Goal: Information Seeking & Learning: Understand process/instructions

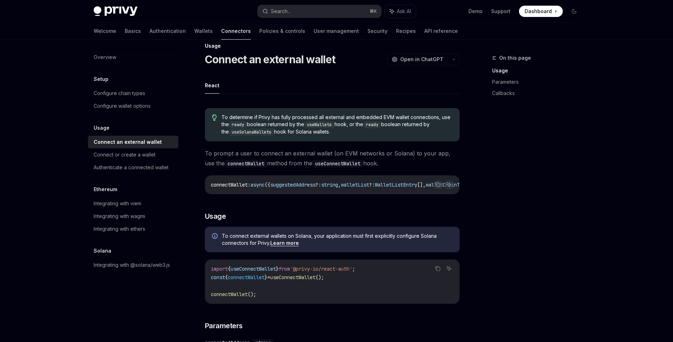
scroll to position [25, 0]
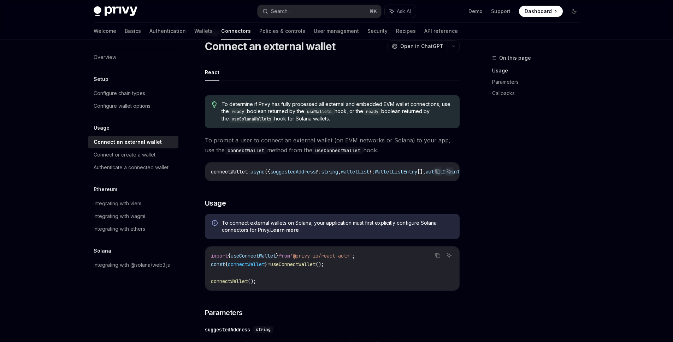
click at [315, 267] on span "useConnectWallet" at bounding box center [292, 264] width 45 height 6
copy code "const { connectWallet } = useConnectWallet ();"
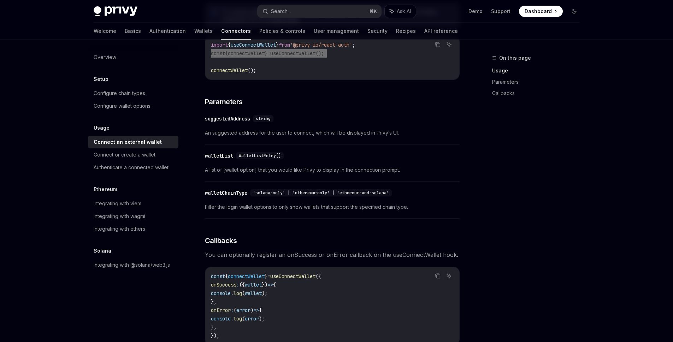
scroll to position [117, 0]
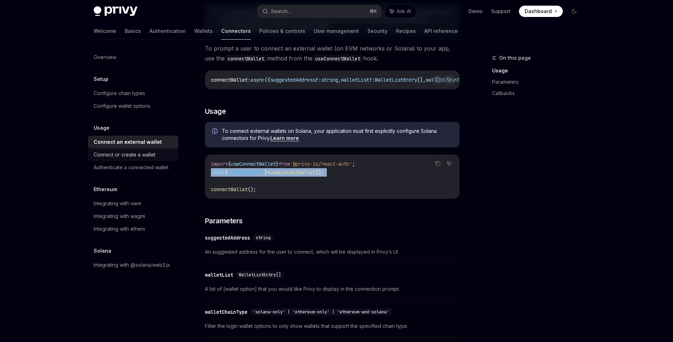
click at [138, 155] on div "Connect or create a wallet" at bounding box center [125, 154] width 62 height 8
type textarea "*"
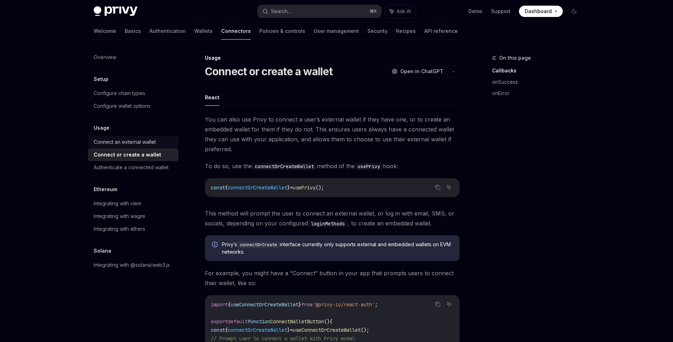
click at [152, 139] on div "Connect an external wallet" at bounding box center [125, 142] width 62 height 8
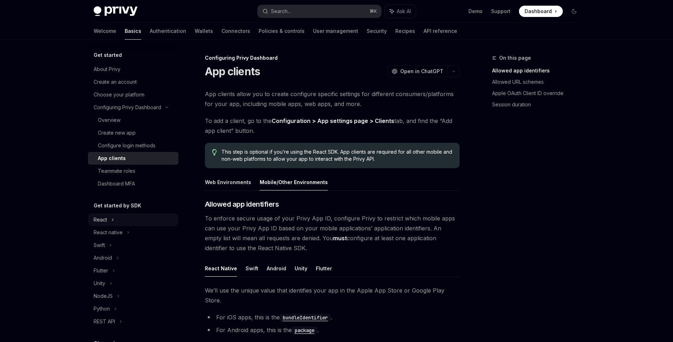
click at [125, 222] on div "React" at bounding box center [133, 219] width 90 height 13
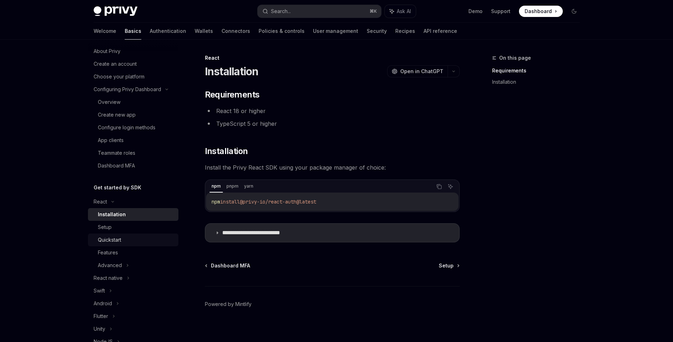
click at [112, 239] on div "Quickstart" at bounding box center [109, 240] width 23 height 8
type textarea "*"
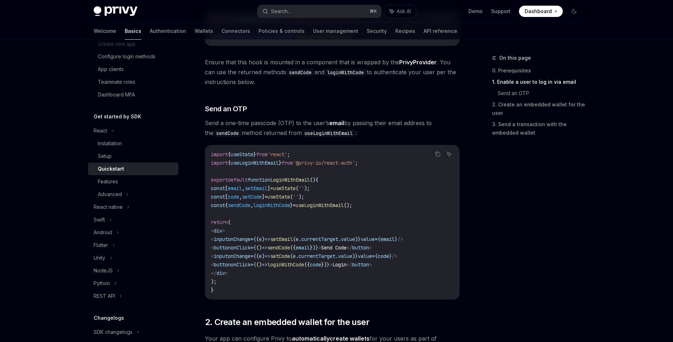
scroll to position [235, 0]
click at [103, 181] on div "Features" at bounding box center [108, 181] width 20 height 8
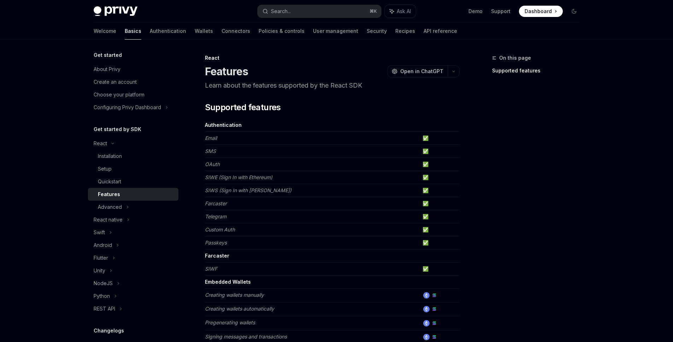
click at [112, 178] on div "Quickstart" at bounding box center [109, 181] width 23 height 8
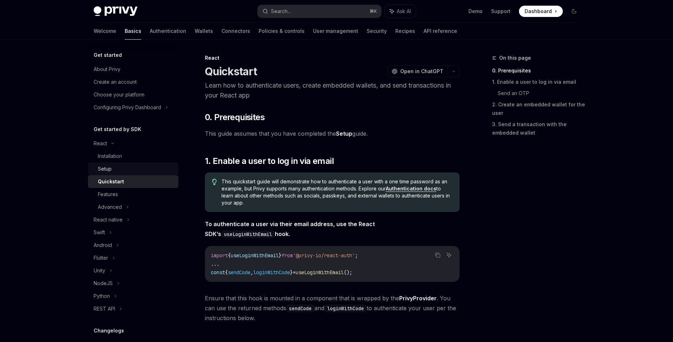
click at [115, 165] on div "Setup" at bounding box center [136, 169] width 76 height 8
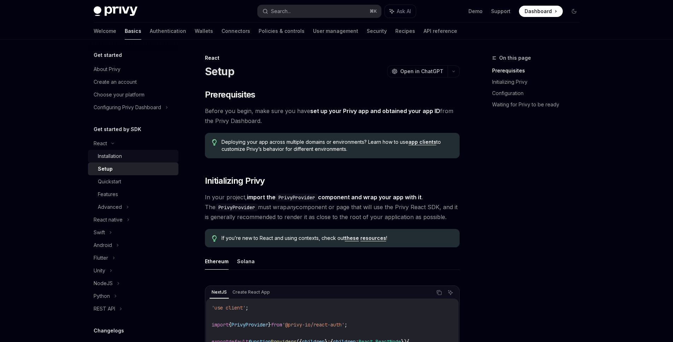
click at [117, 157] on div "Installation" at bounding box center [110, 156] width 24 height 8
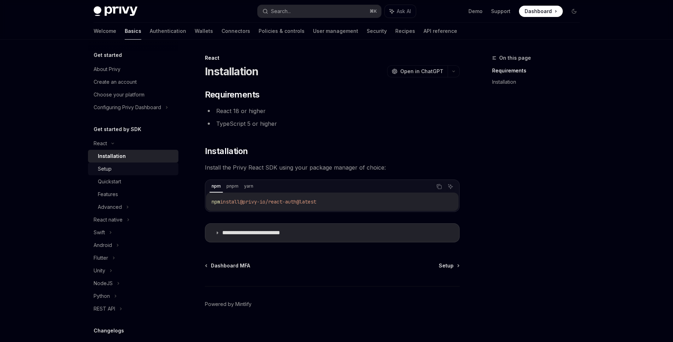
click at [120, 169] on div "Setup" at bounding box center [136, 169] width 76 height 8
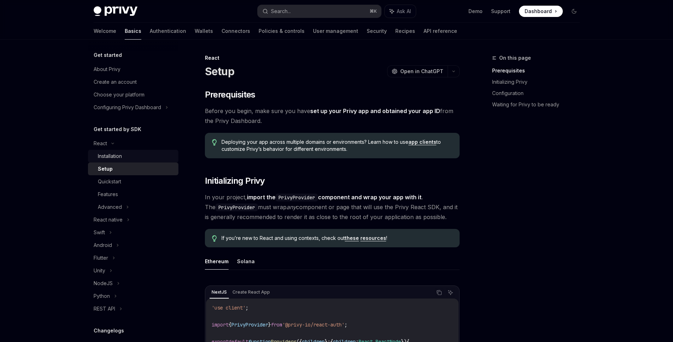
click at [123, 161] on link "Installation" at bounding box center [133, 156] width 90 height 13
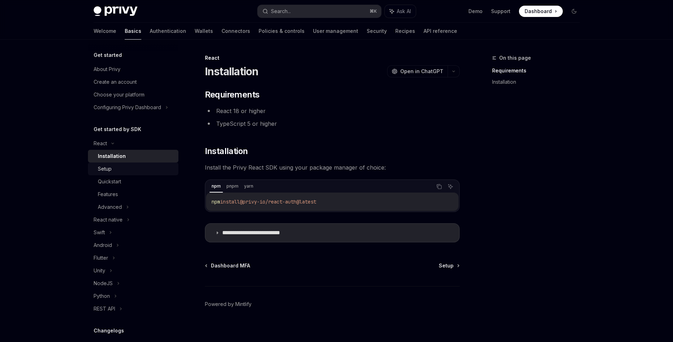
click at [121, 169] on div "Setup" at bounding box center [136, 169] width 76 height 8
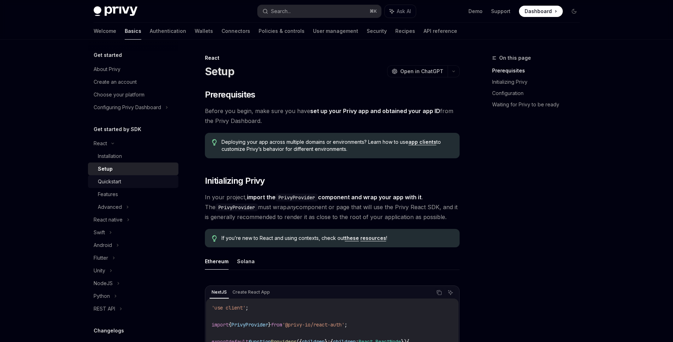
click at [116, 179] on div "Quickstart" at bounding box center [109, 181] width 23 height 8
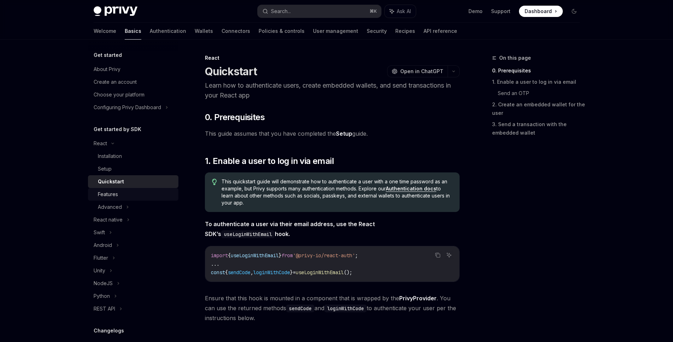
click at [111, 193] on div "Features" at bounding box center [108, 194] width 20 height 8
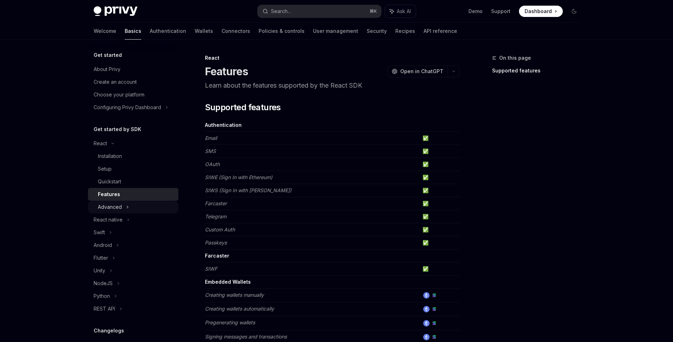
click at [114, 209] on div "Advanced" at bounding box center [110, 207] width 24 height 8
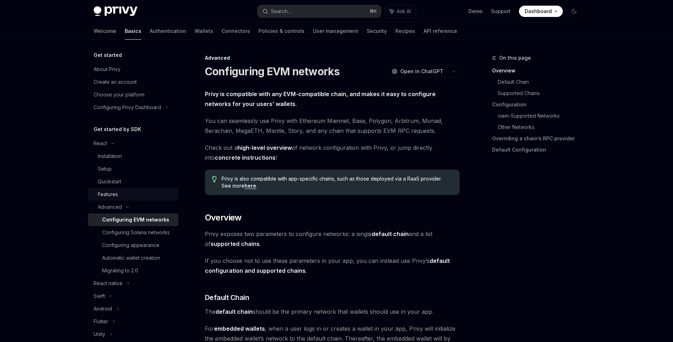
click at [119, 194] on div "Features" at bounding box center [136, 194] width 76 height 8
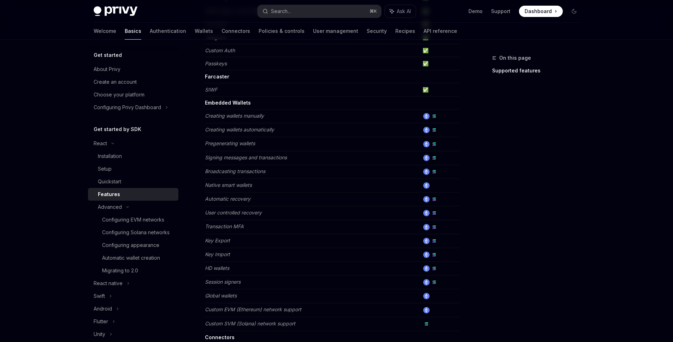
scroll to position [214, 0]
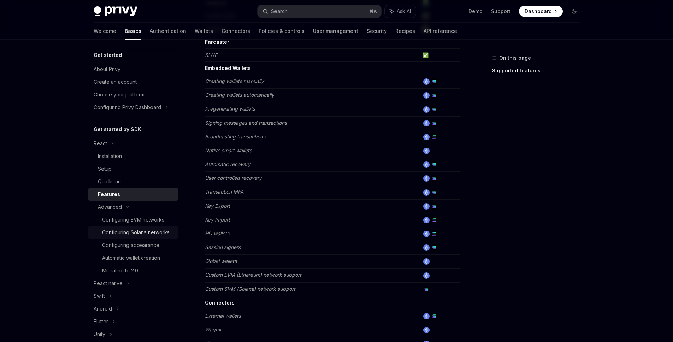
click at [128, 237] on div "Configuring Solana networks" at bounding box center [135, 232] width 67 height 8
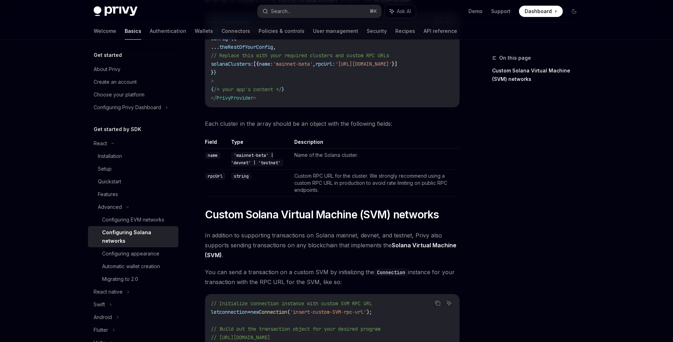
scroll to position [206, 0]
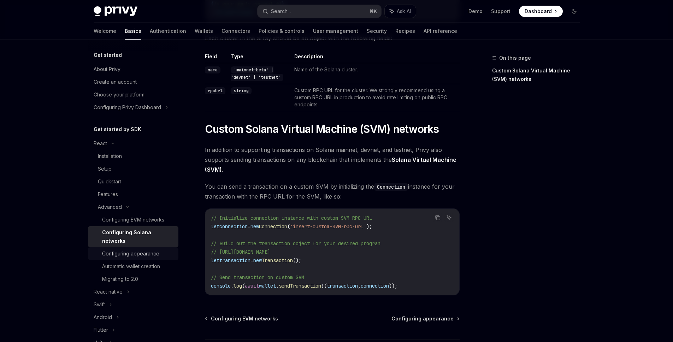
click at [139, 256] on div "Configuring appearance" at bounding box center [130, 253] width 57 height 8
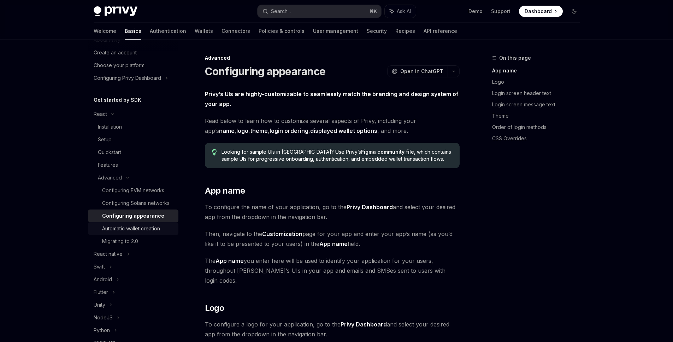
scroll to position [30, 0]
click at [141, 232] on div "Automatic wallet creation" at bounding box center [131, 227] width 58 height 8
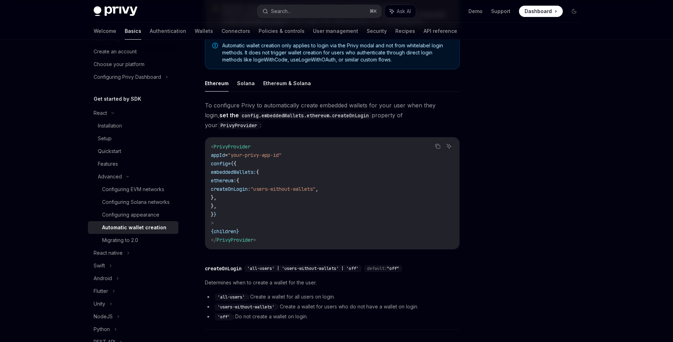
scroll to position [162, 0]
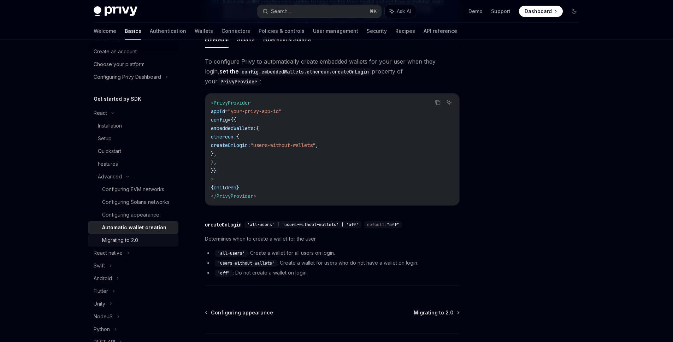
click at [113, 244] on div "Migrating to 2.0" at bounding box center [120, 240] width 36 height 8
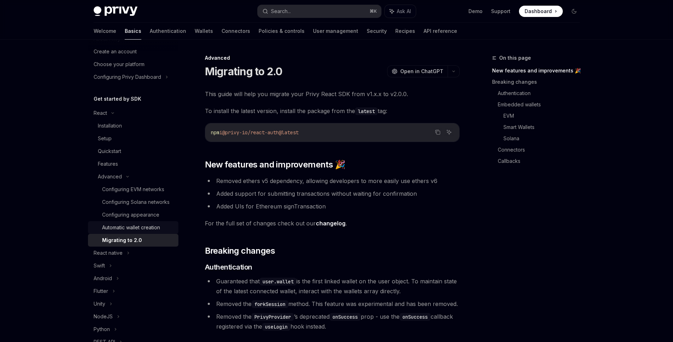
click at [119, 231] on div "Automatic wallet creation" at bounding box center [131, 227] width 58 height 8
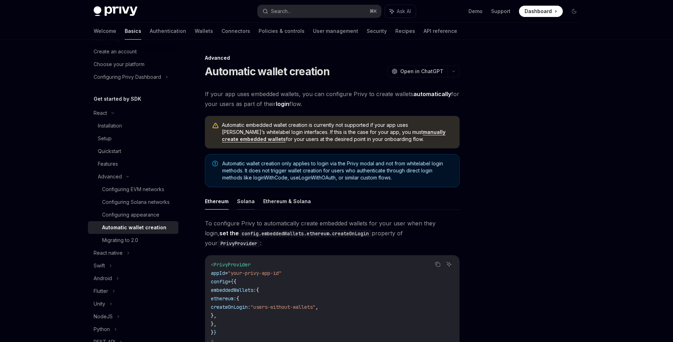
click at [251, 205] on button "Solana" at bounding box center [246, 201] width 18 height 17
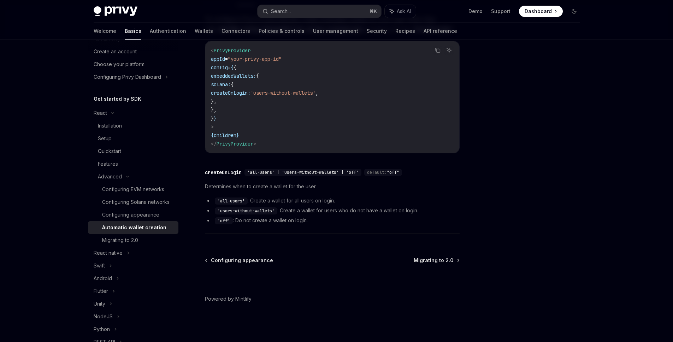
scroll to position [200, 0]
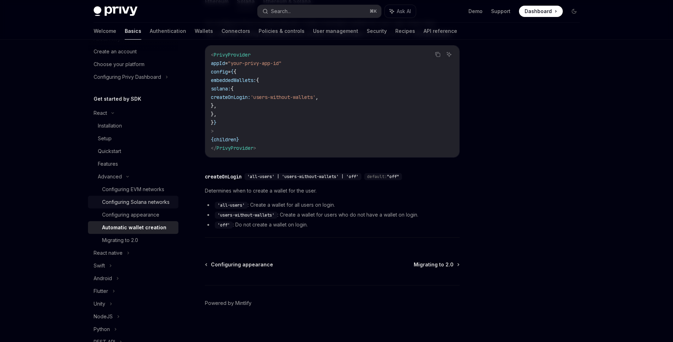
click at [130, 206] on div "Configuring Solana networks" at bounding box center [135, 202] width 67 height 8
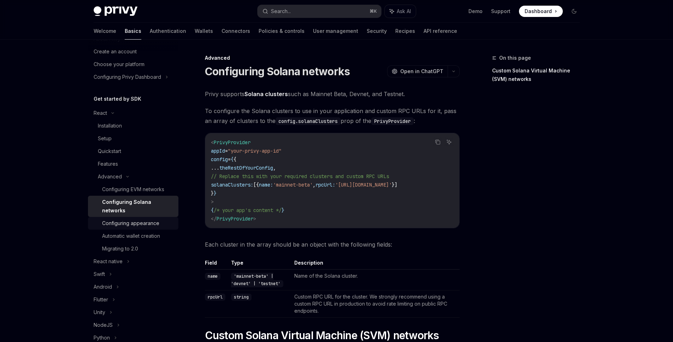
click at [130, 221] on div "Configuring appearance" at bounding box center [130, 223] width 57 height 8
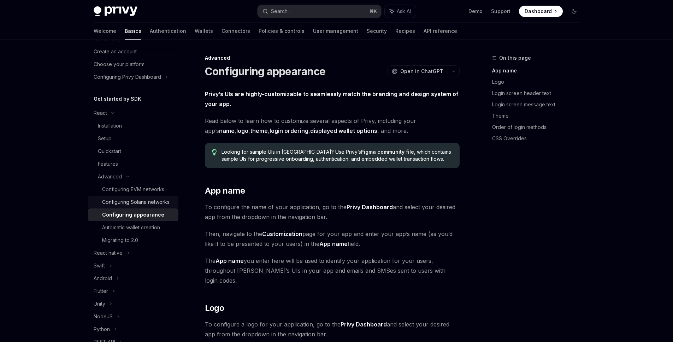
click at [137, 206] on div "Configuring Solana networks" at bounding box center [135, 202] width 67 height 8
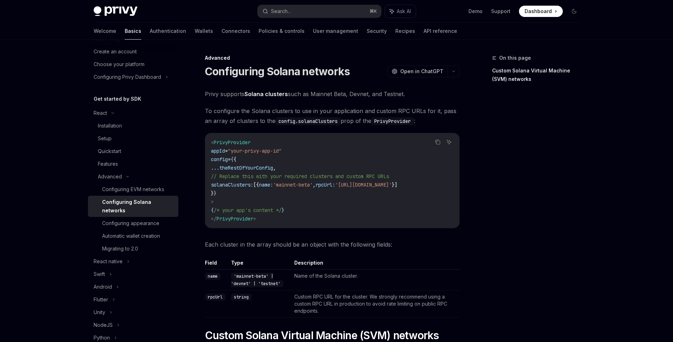
click at [135, 217] on link "Configuring appearance" at bounding box center [133, 223] width 90 height 13
click at [136, 221] on div "Configuring appearance" at bounding box center [130, 223] width 57 height 8
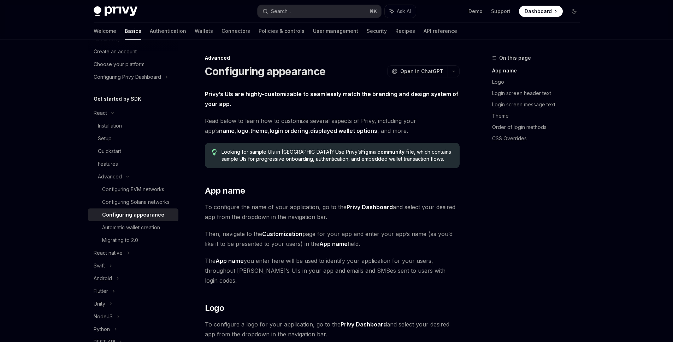
type textarea "*"
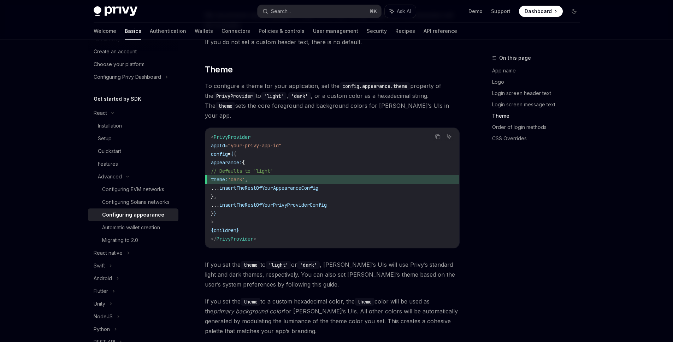
scroll to position [1016, 0]
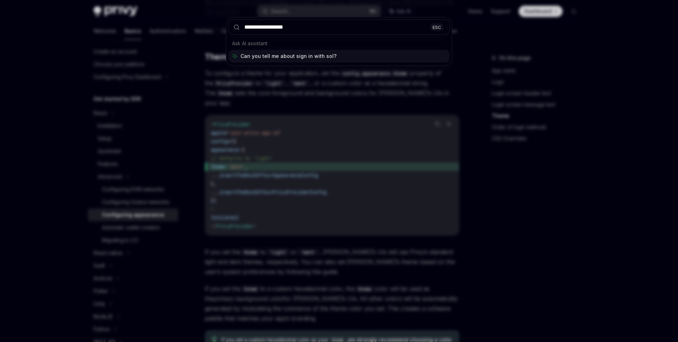
type input "**********"
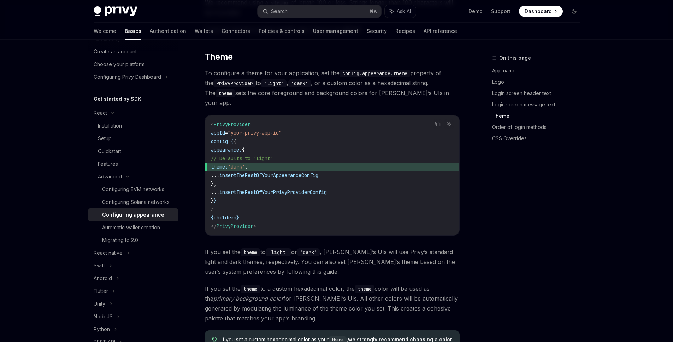
type textarea "*"
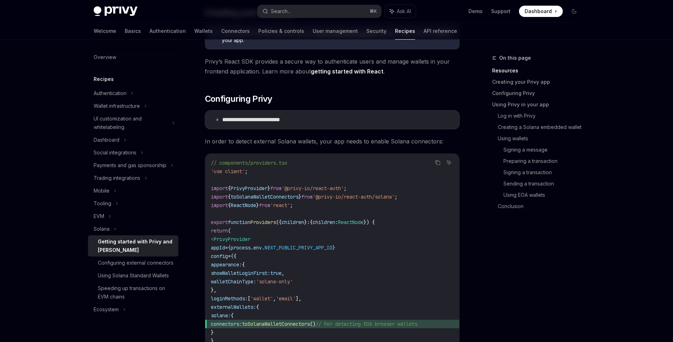
scroll to position [370, 0]
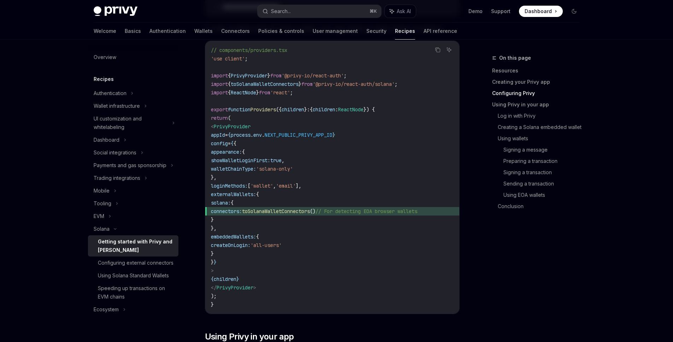
click at [333, 223] on code "// components/providers.tsx 'use client' ; import { PrivyProvider } from '@priv…" at bounding box center [332, 177] width 243 height 263
click at [290, 211] on span "toSolanaWalletConnectors" at bounding box center [276, 211] width 68 height 6
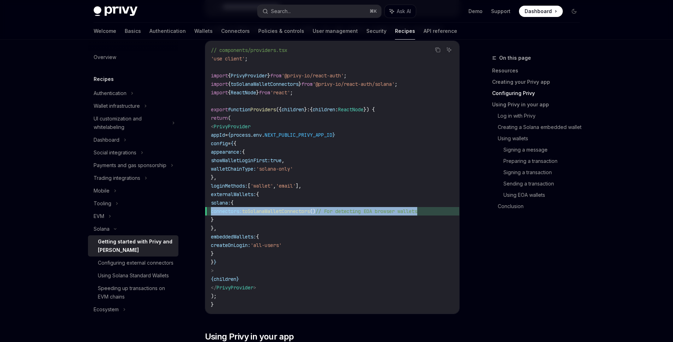
click at [290, 211] on span "toSolanaWalletConnectors" at bounding box center [276, 211] width 68 height 6
drag, startPoint x: 396, startPoint y: 211, endPoint x: 454, endPoint y: 212, distance: 58.3
click at [453, 212] on span "connectors: toSolanaWalletConnectors () // For detecting EOA browser wallets" at bounding box center [332, 211] width 243 height 8
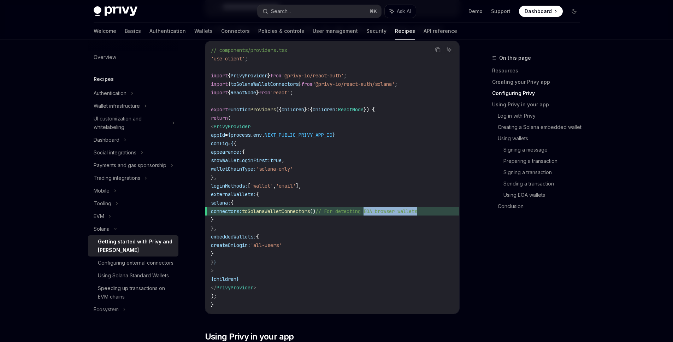
copy span "EOA browser wallets"
click at [232, 247] on span "createOnLogin:" at bounding box center [231, 245] width 40 height 6
drag, startPoint x: 243, startPoint y: 232, endPoint x: 229, endPoint y: 197, distance: 37.2
click at [229, 197] on code "// components/providers.tsx 'use client' ; import { PrivyProvider } from '@priv…" at bounding box center [332, 177] width 243 height 263
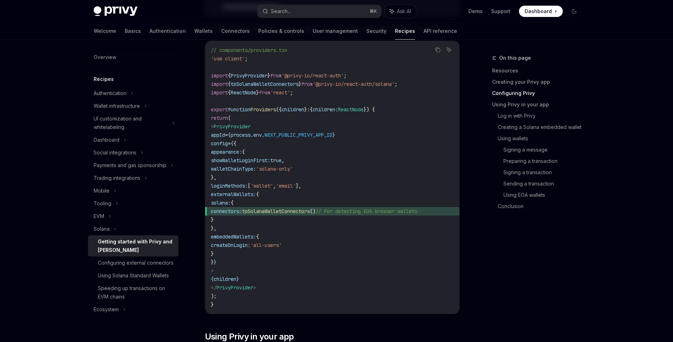
copy code "externalWallets: { solana: { connectors: toSolanaWalletConnectors () // For det…"
click at [261, 87] on code "// components/providers.tsx 'use client' ; import { PrivyProvider } from '@priv…" at bounding box center [332, 177] width 243 height 263
click at [269, 81] on span "toSolanaWalletConnectors" at bounding box center [265, 84] width 68 height 6
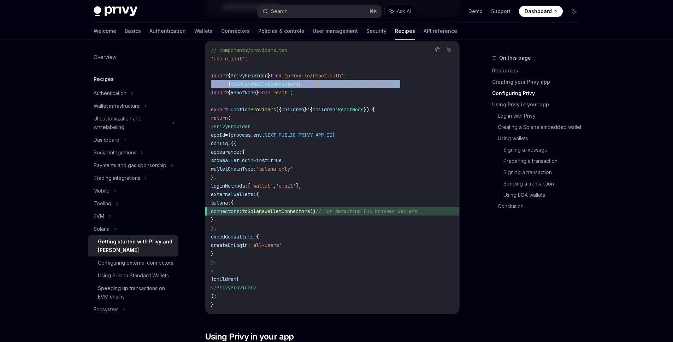
copy code "import { toSolanaWalletConnectors } from '@privy-io/react-auth/solana' ;"
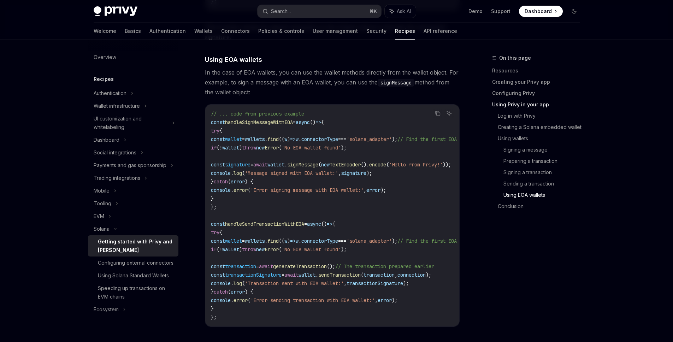
scroll to position [2310, 0]
